Goal: Task Accomplishment & Management: Manage account settings

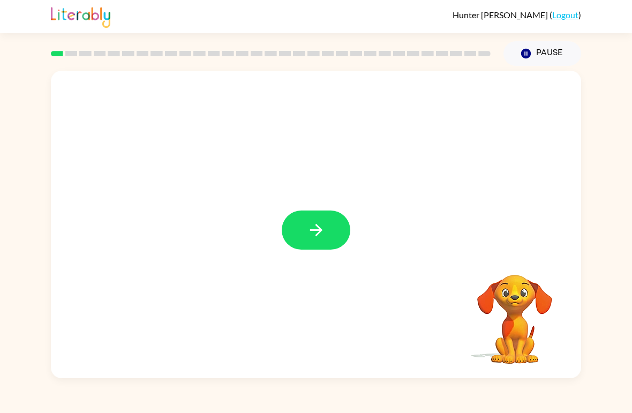
click at [559, 16] on link "Logout" at bounding box center [565, 15] width 26 height 10
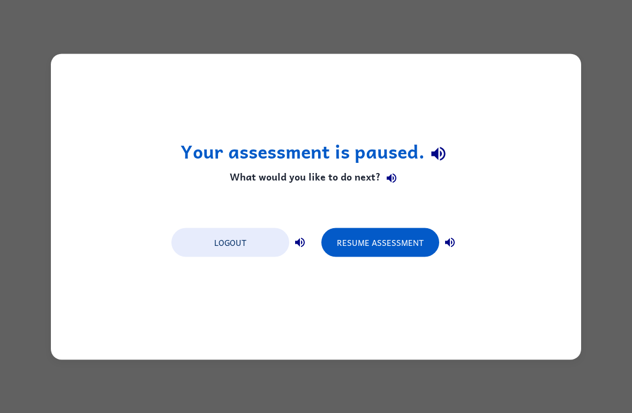
click at [261, 246] on button "Logout" at bounding box center [230, 242] width 118 height 29
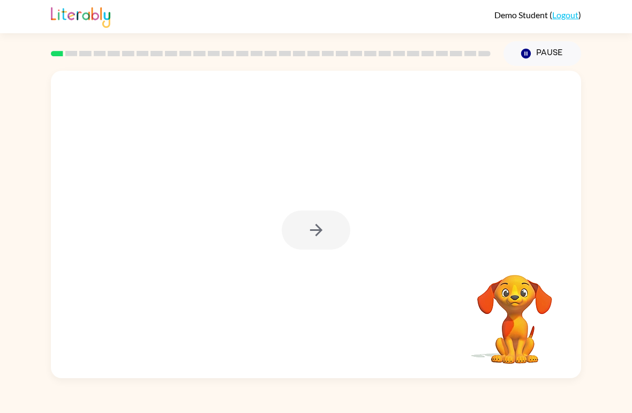
click at [312, 231] on div at bounding box center [316, 229] width 69 height 39
click at [322, 223] on div at bounding box center [316, 229] width 69 height 39
click at [319, 243] on div at bounding box center [316, 229] width 69 height 39
click at [315, 236] on icon "button" at bounding box center [316, 230] width 19 height 19
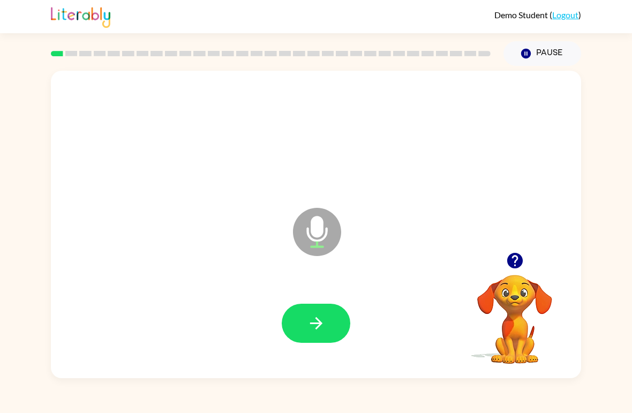
click at [318, 318] on icon "button" at bounding box center [316, 323] width 19 height 19
click at [322, 334] on button "button" at bounding box center [316, 323] width 69 height 39
click at [575, 11] on link "Logout" at bounding box center [565, 15] width 26 height 10
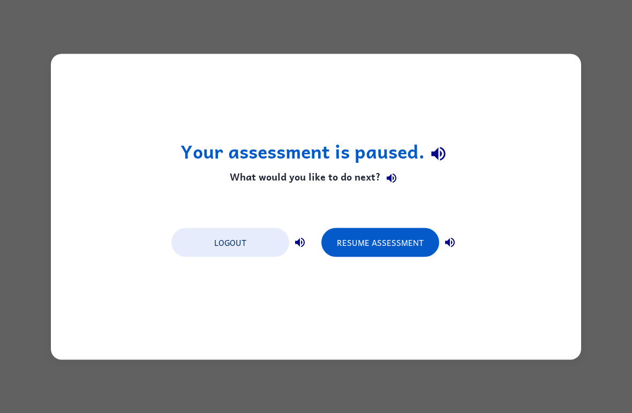
click at [272, 247] on button "Logout" at bounding box center [230, 242] width 118 height 29
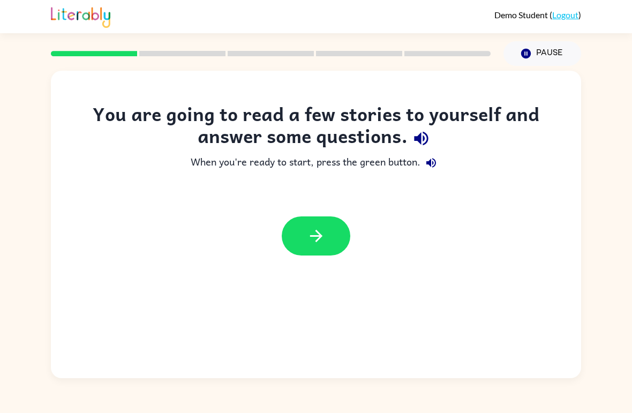
click at [335, 243] on button "button" at bounding box center [316, 235] width 69 height 39
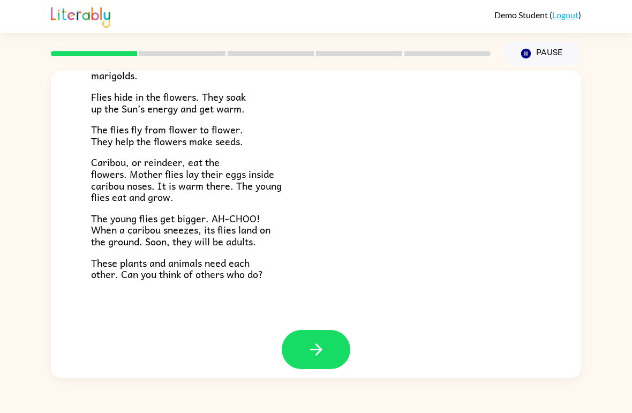
scroll to position [211, 0]
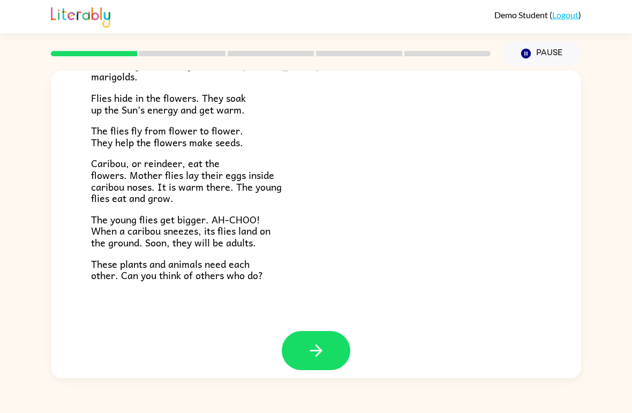
click at [313, 341] on icon "button" at bounding box center [316, 350] width 19 height 19
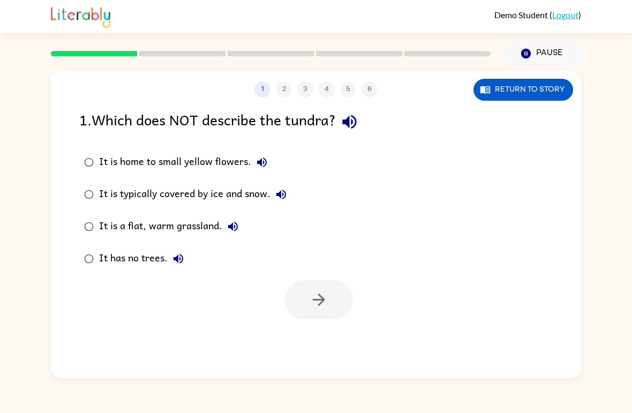
scroll to position [0, 0]
click at [560, 18] on link "Logout" at bounding box center [565, 15] width 26 height 10
